Goal: Task Accomplishment & Management: Use online tool/utility

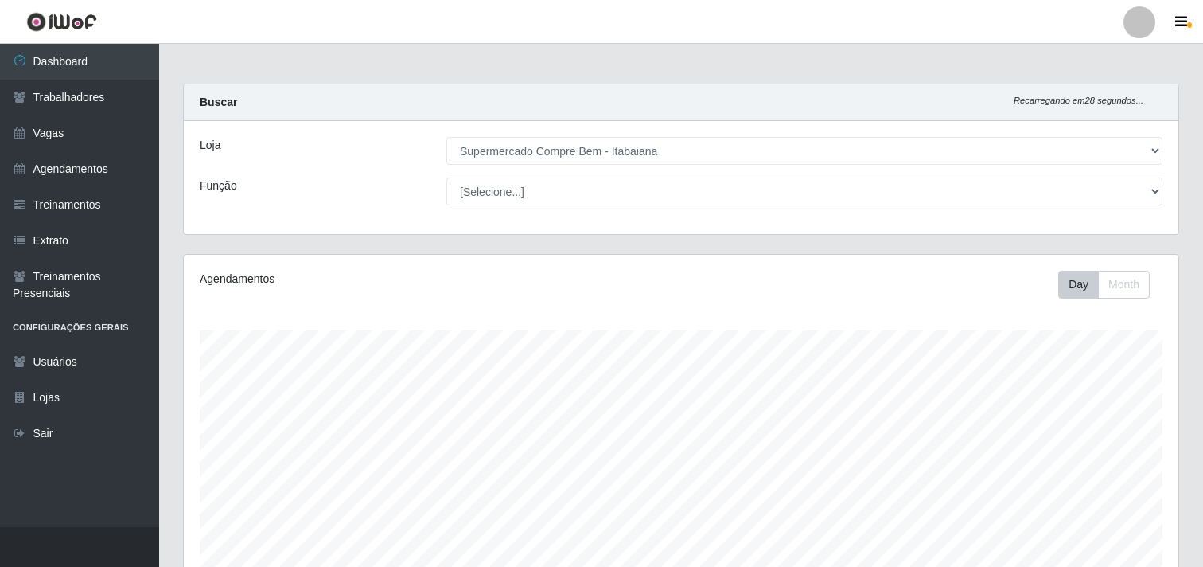
select select "264"
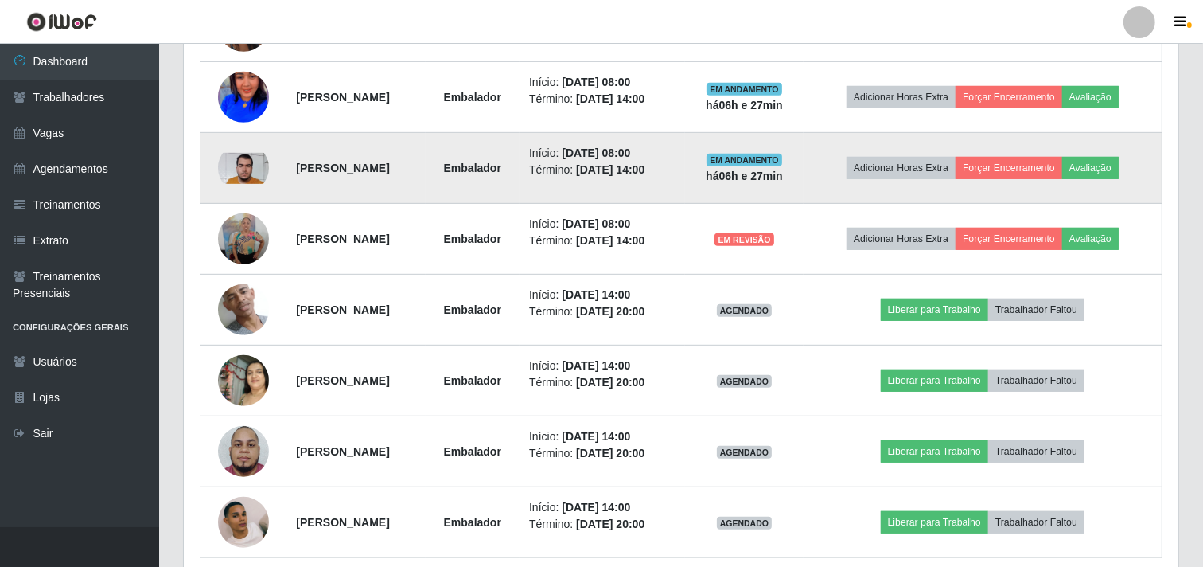
scroll to position [774, 0]
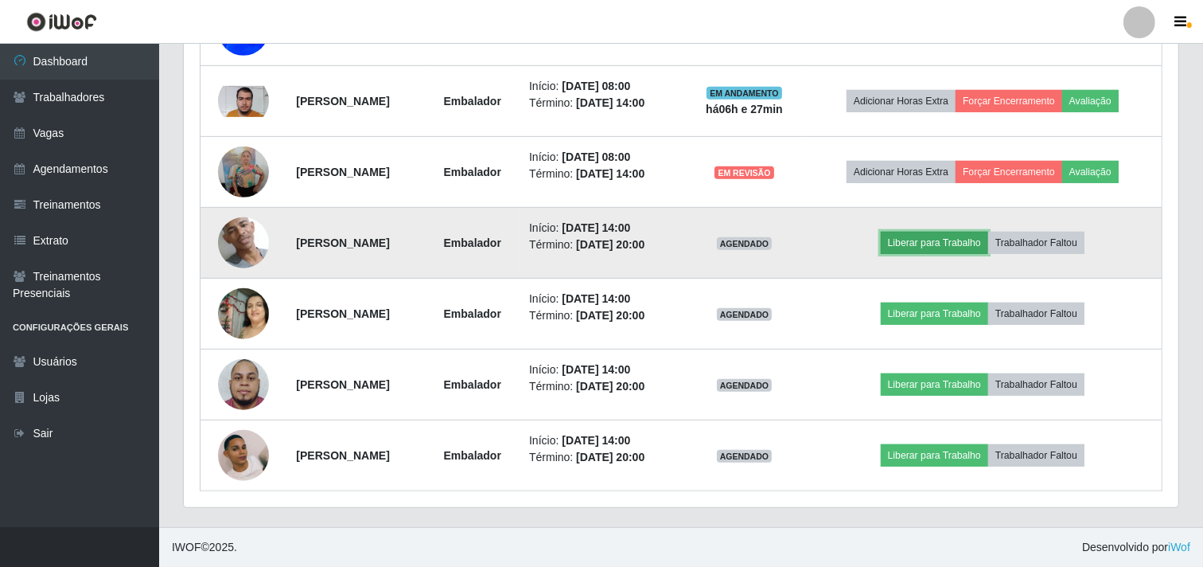
click at [965, 248] on button "Liberar para Trabalho" at bounding box center [934, 243] width 107 height 22
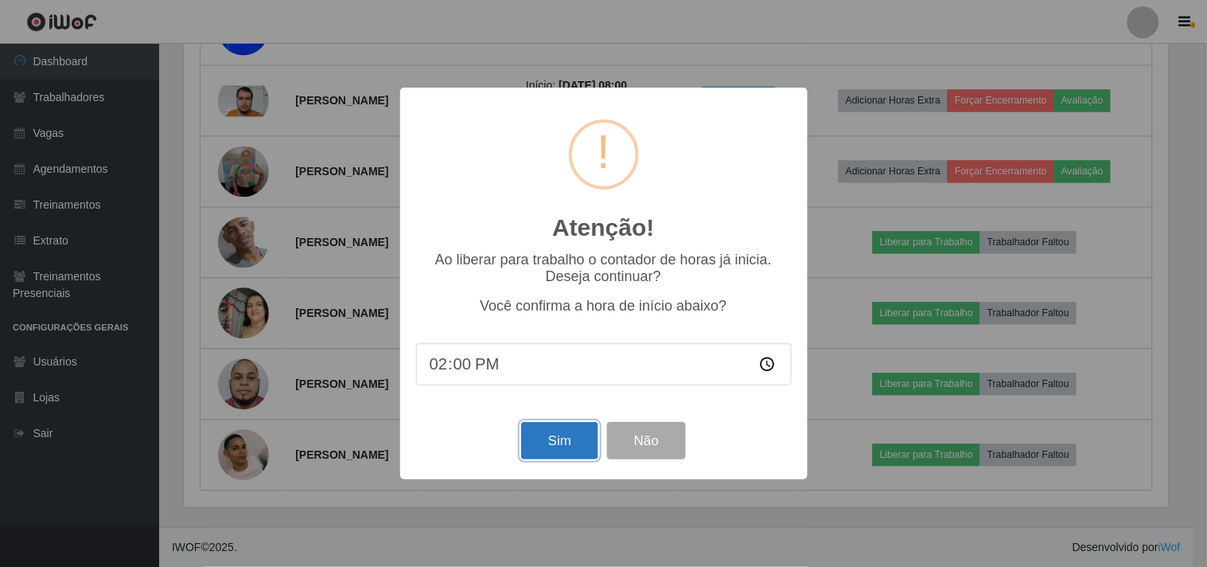
click at [567, 443] on button "Sim" at bounding box center [559, 440] width 77 height 37
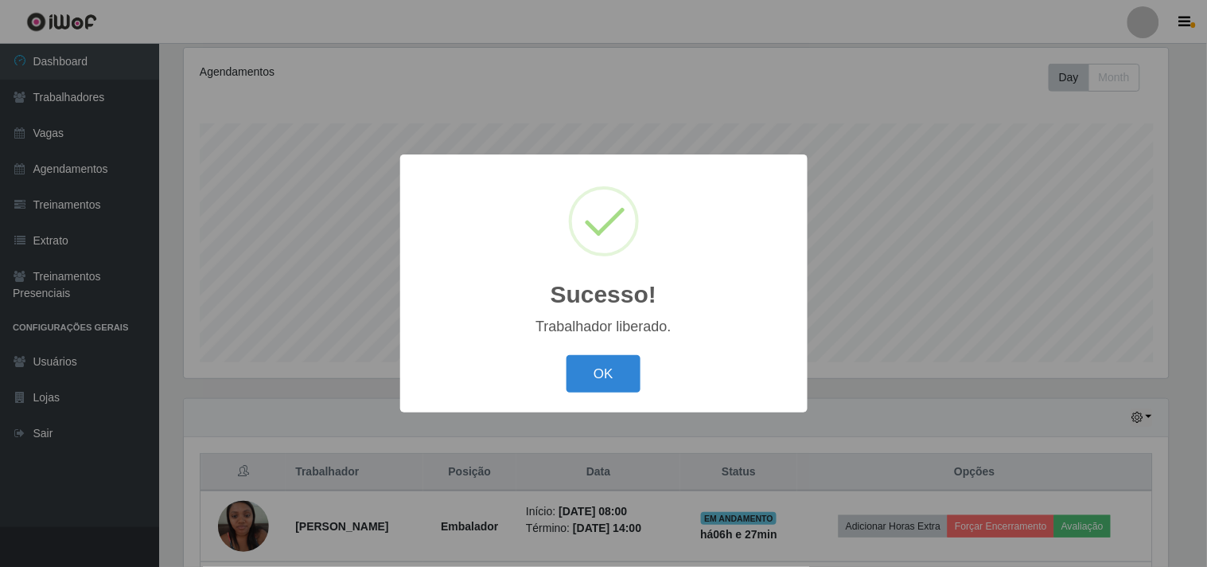
click at [567, 355] on button "OK" at bounding box center [604, 373] width 74 height 37
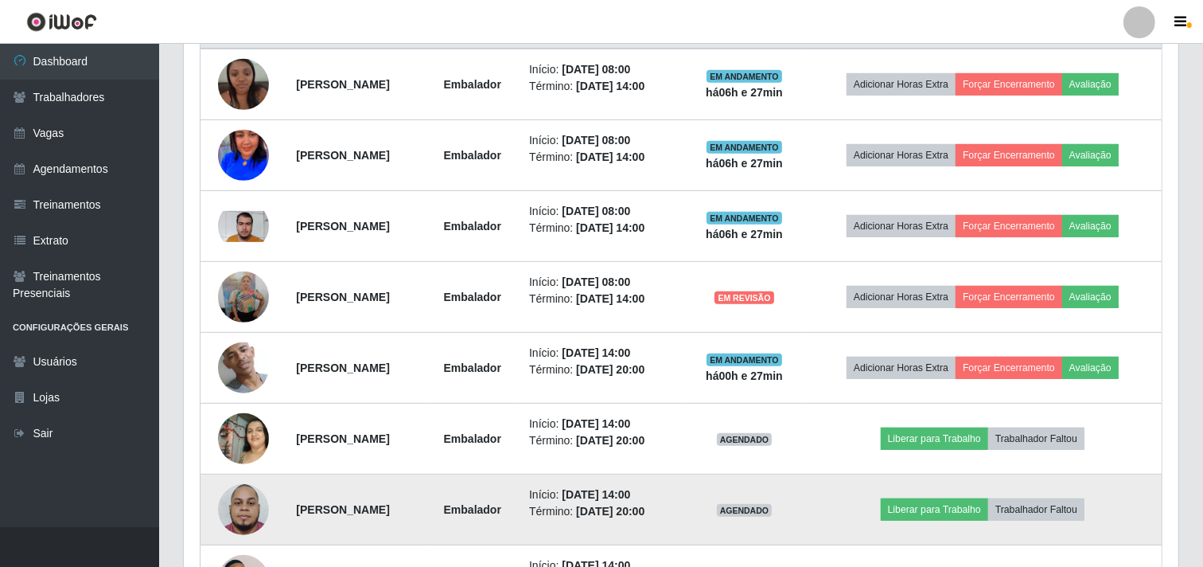
scroll to position [737, 0]
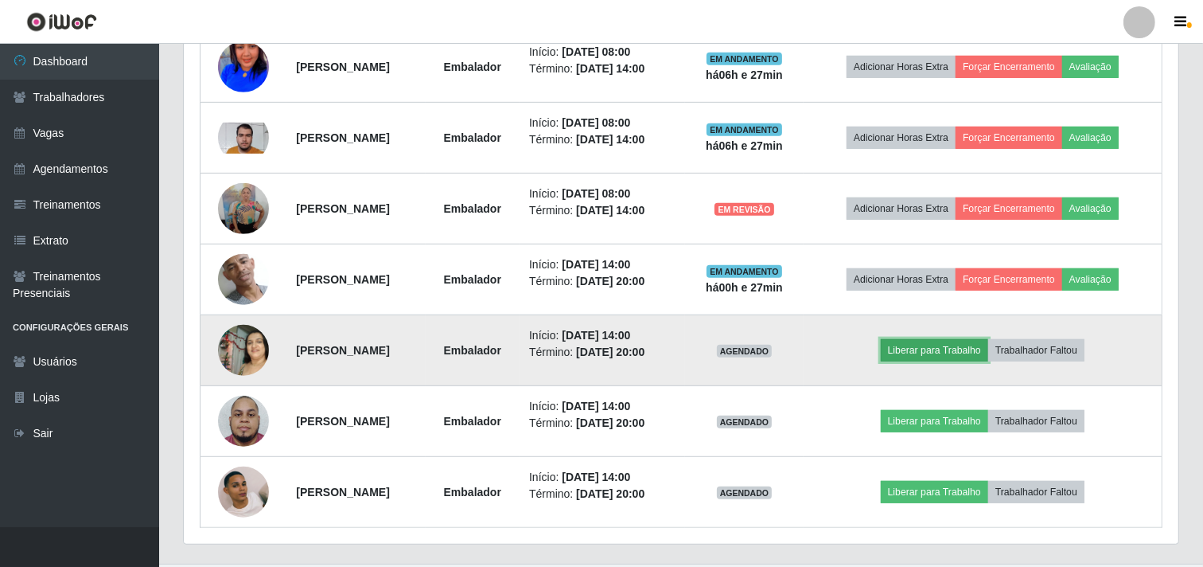
click at [939, 353] on button "Liberar para Trabalho" at bounding box center [934, 350] width 107 height 22
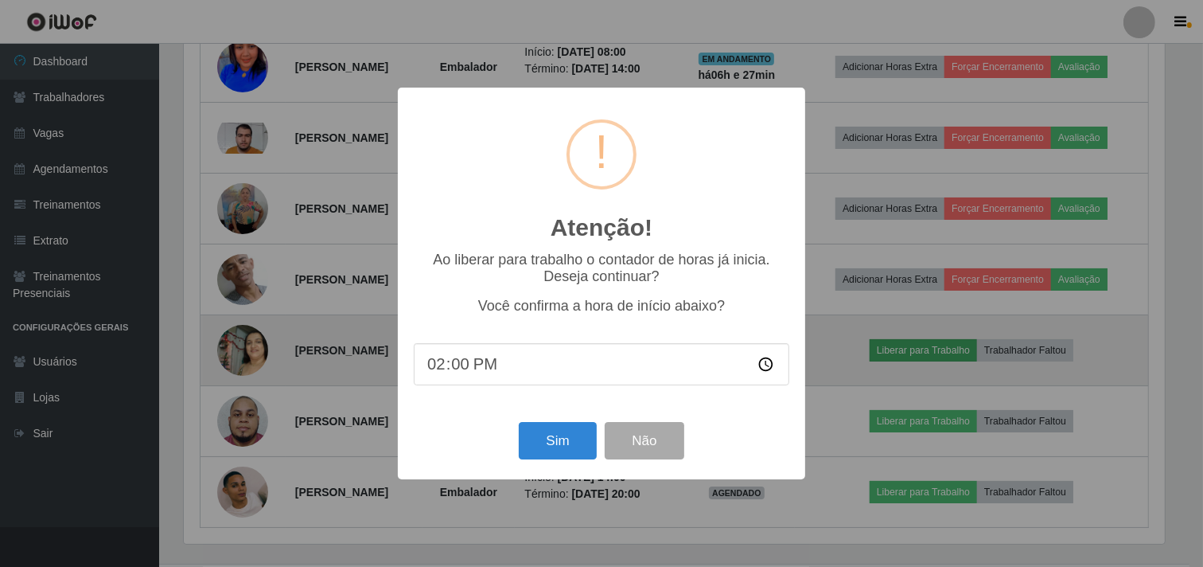
scroll to position [329, 984]
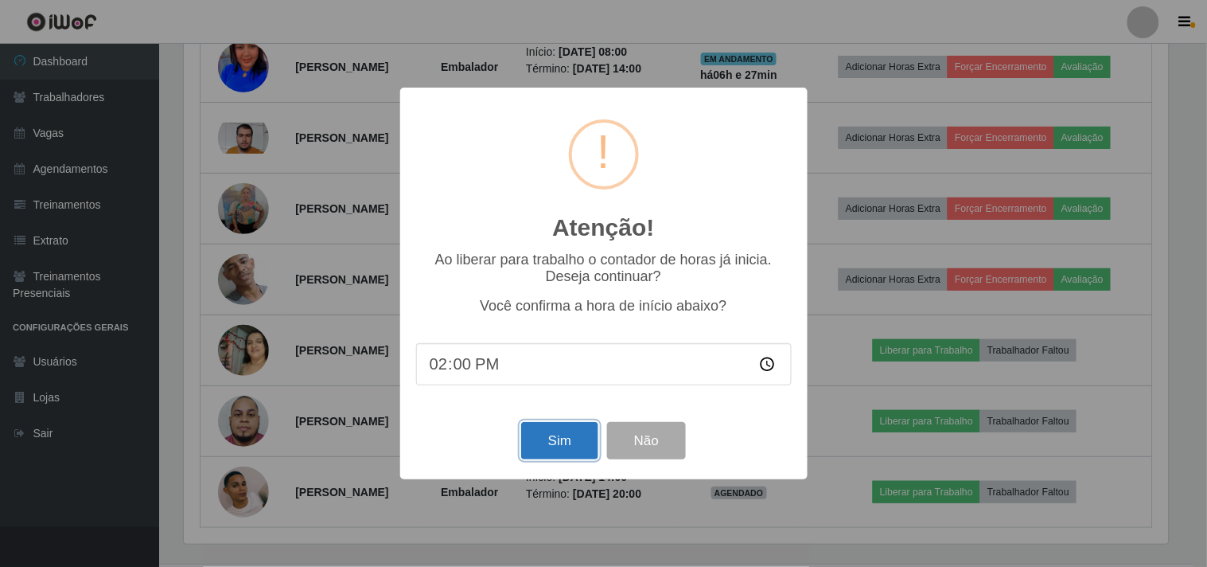
click at [536, 444] on button "Sim" at bounding box center [559, 440] width 77 height 37
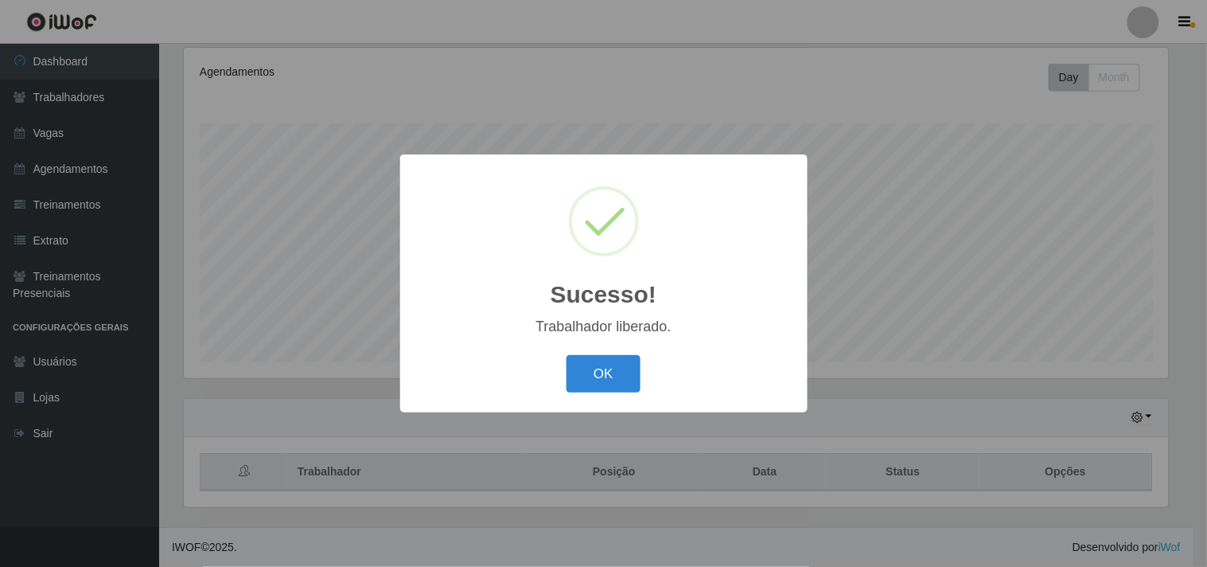
click at [567, 355] on button "OK" at bounding box center [604, 373] width 74 height 37
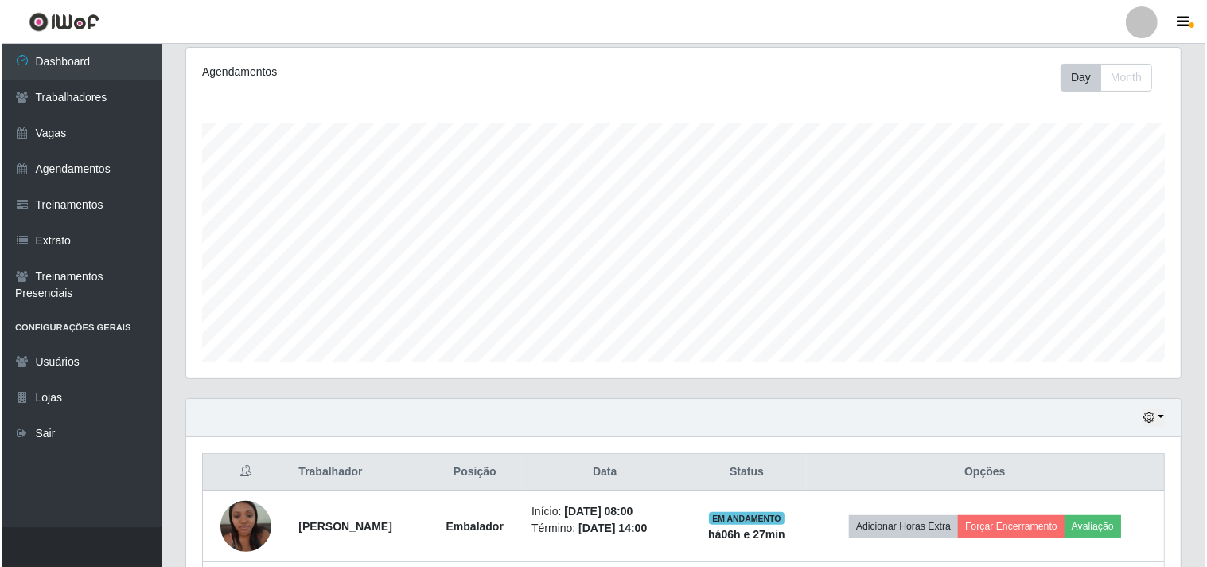
scroll to position [649, 0]
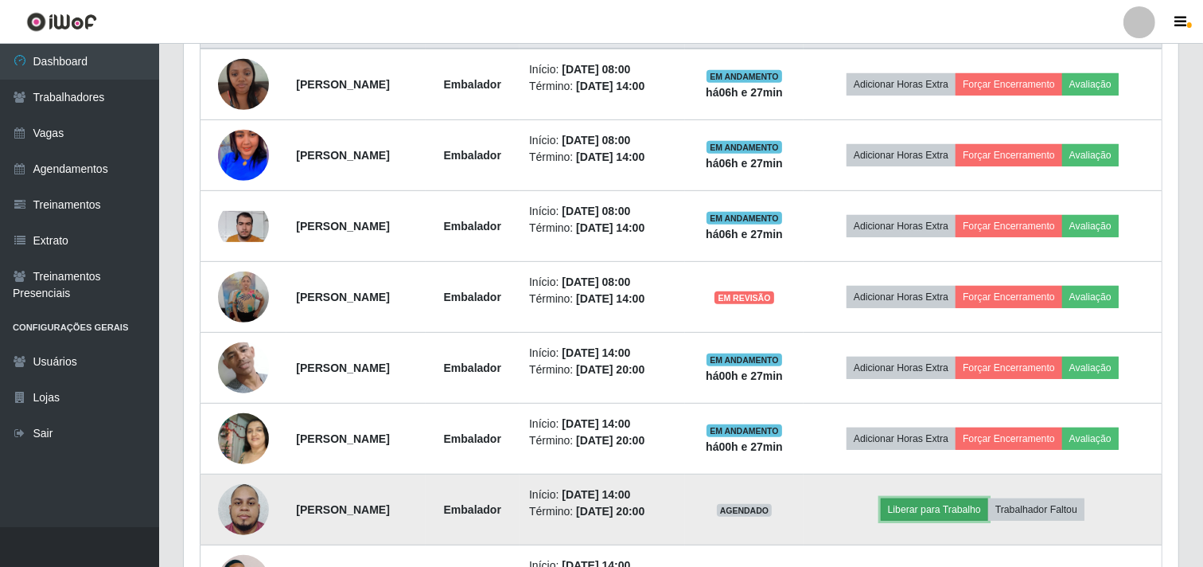
click at [950, 505] on button "Liberar para Trabalho" at bounding box center [934, 509] width 107 height 22
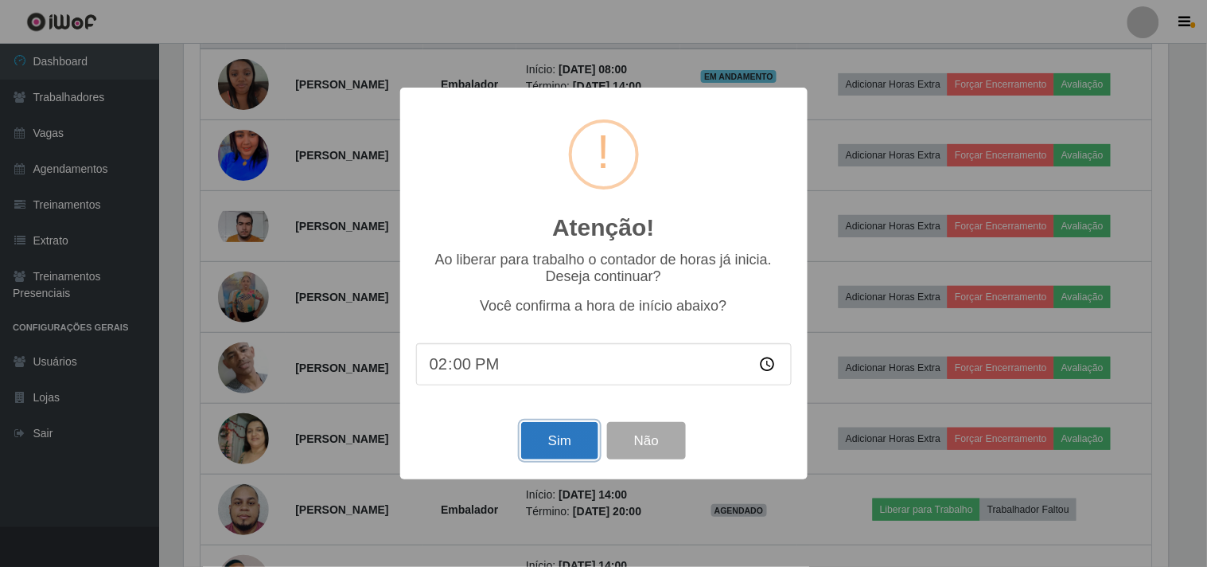
click at [553, 424] on button "Sim" at bounding box center [559, 440] width 77 height 37
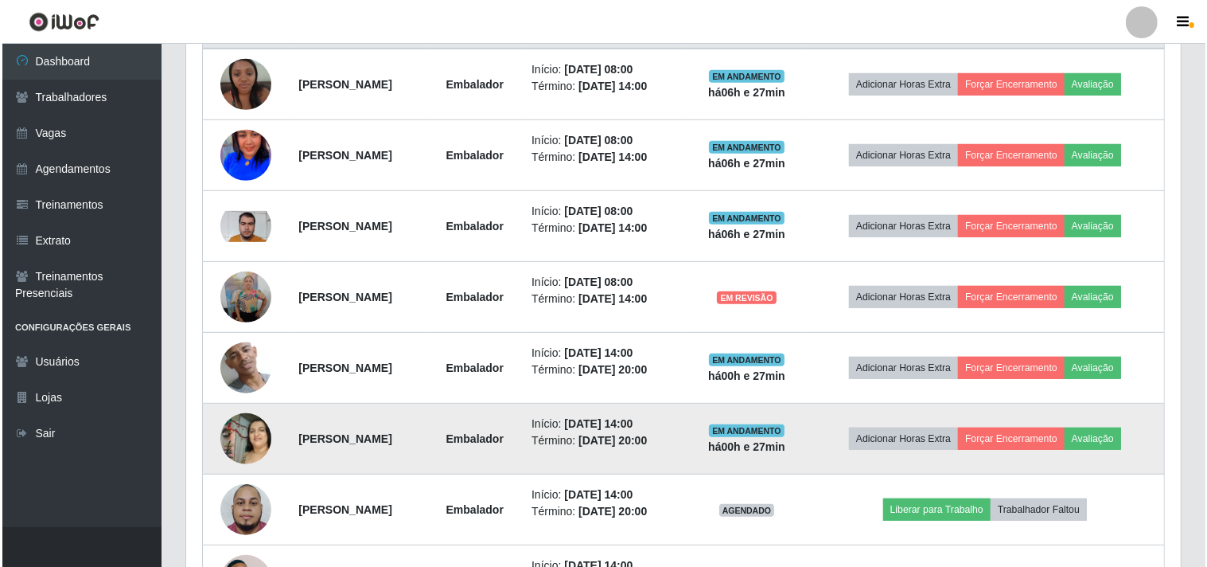
scroll to position [0, 0]
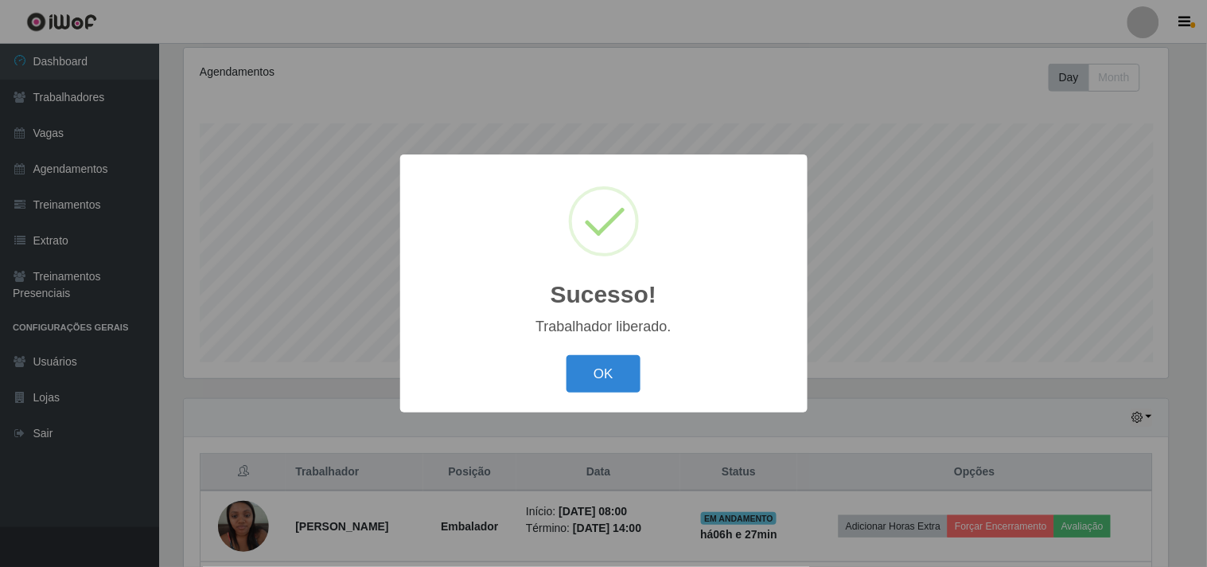
click at [567, 355] on button "OK" at bounding box center [604, 373] width 74 height 37
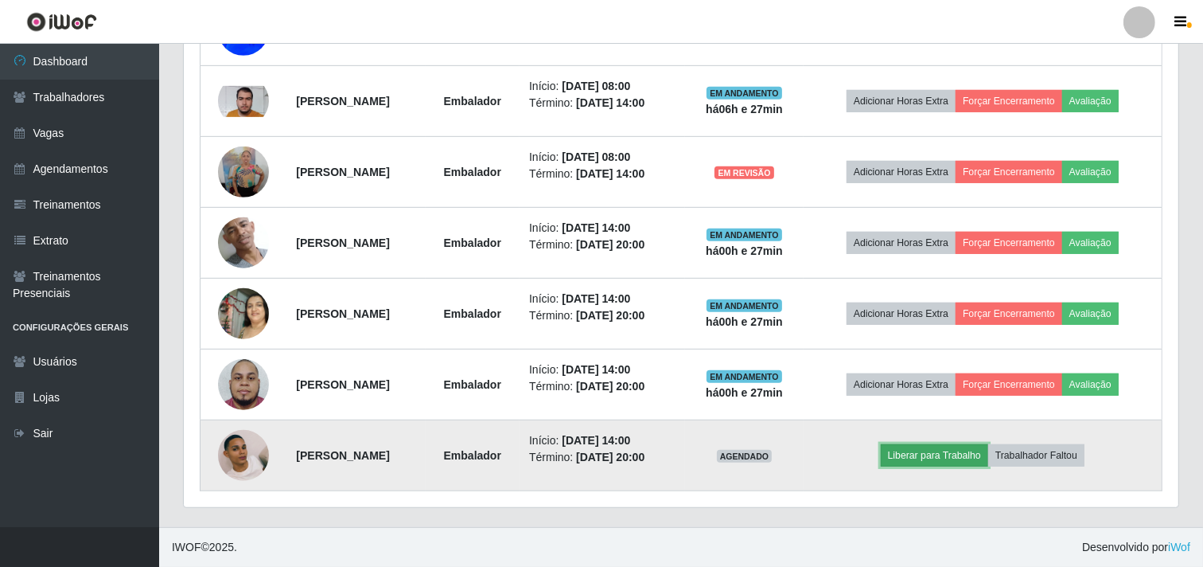
click at [959, 455] on button "Liberar para Trabalho" at bounding box center [934, 455] width 107 height 22
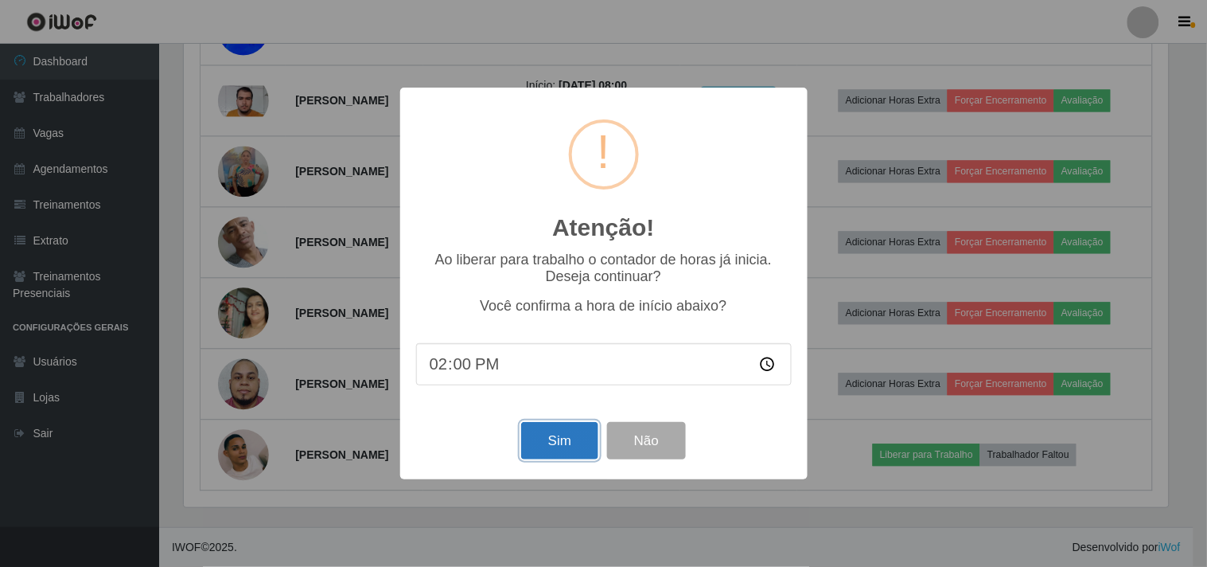
click at [547, 434] on button "Sim" at bounding box center [559, 440] width 77 height 37
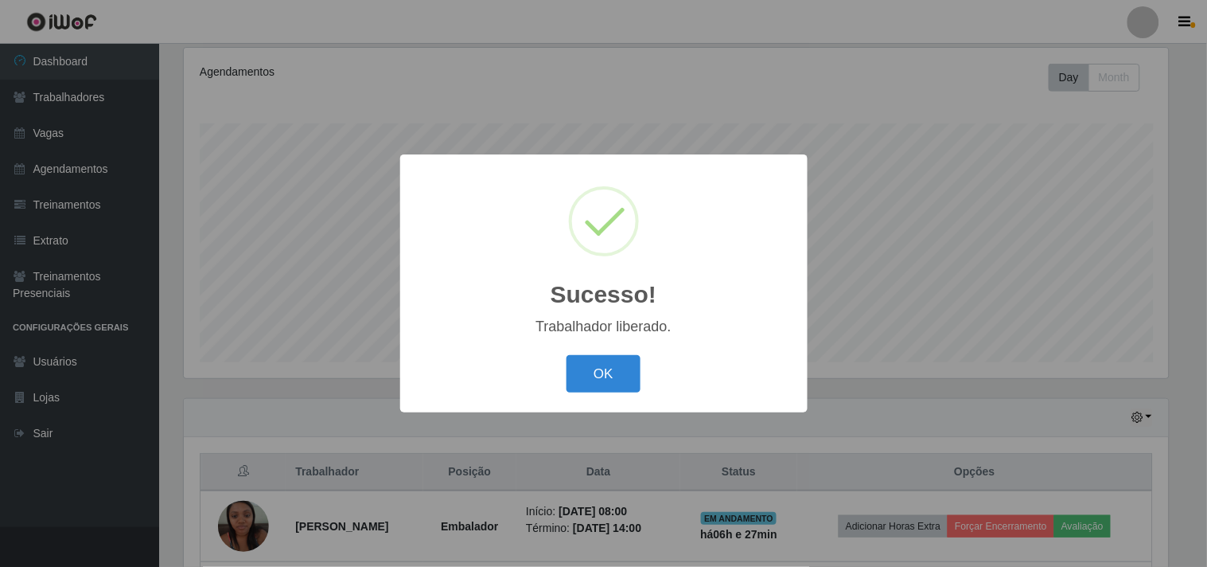
click at [567, 355] on button "OK" at bounding box center [604, 373] width 74 height 37
